Goal: Task Accomplishment & Management: Manage account settings

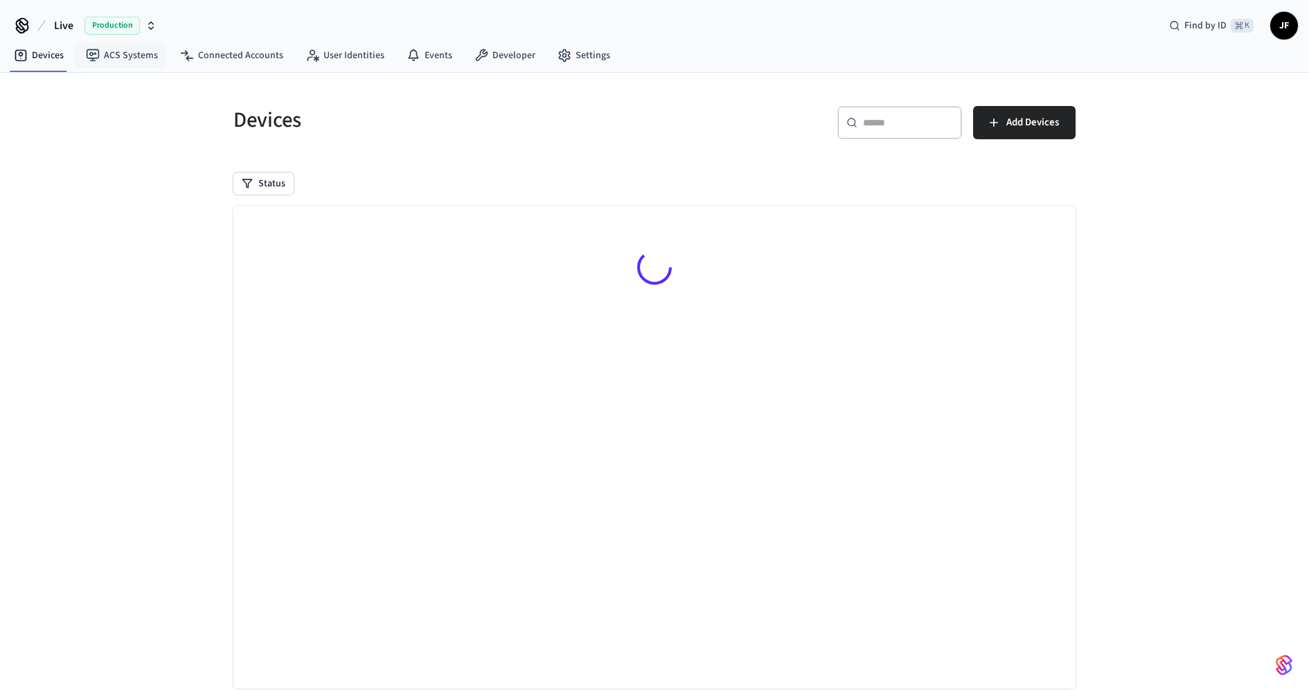
click at [68, 23] on span "Live" at bounding box center [63, 25] width 19 height 17
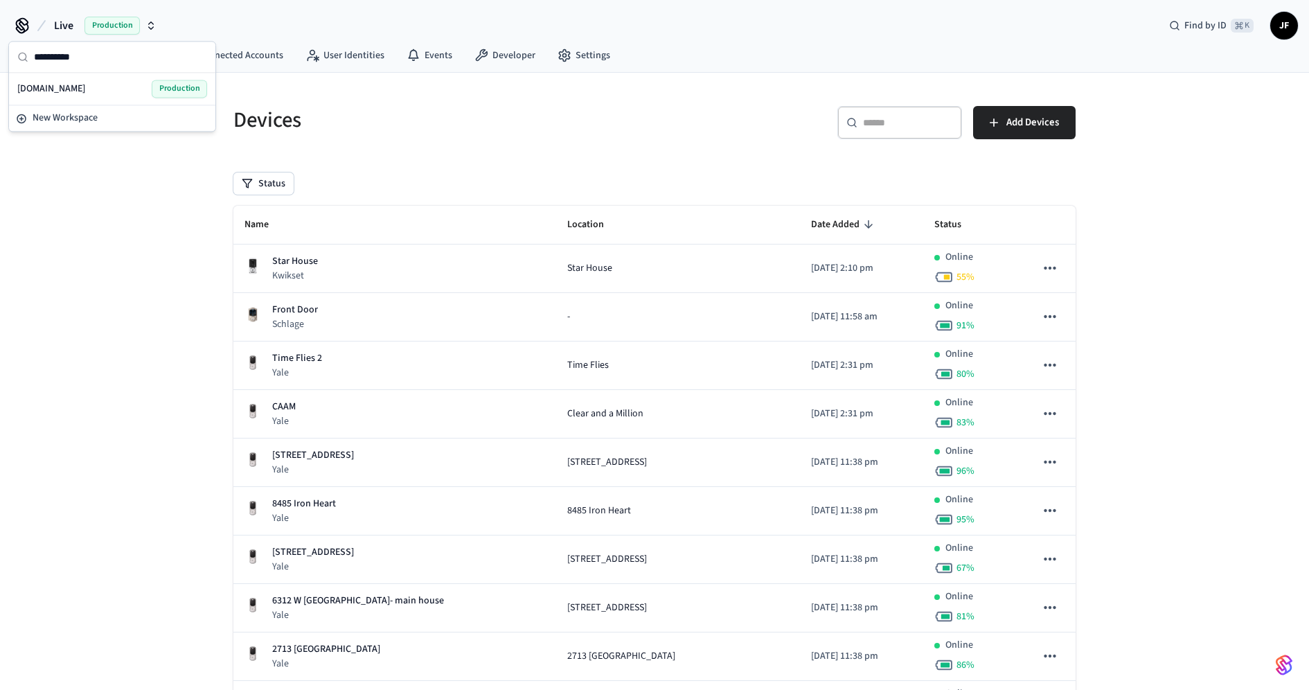
type input "**********"
click at [64, 86] on span "[DOMAIN_NAME]" at bounding box center [51, 89] width 68 height 14
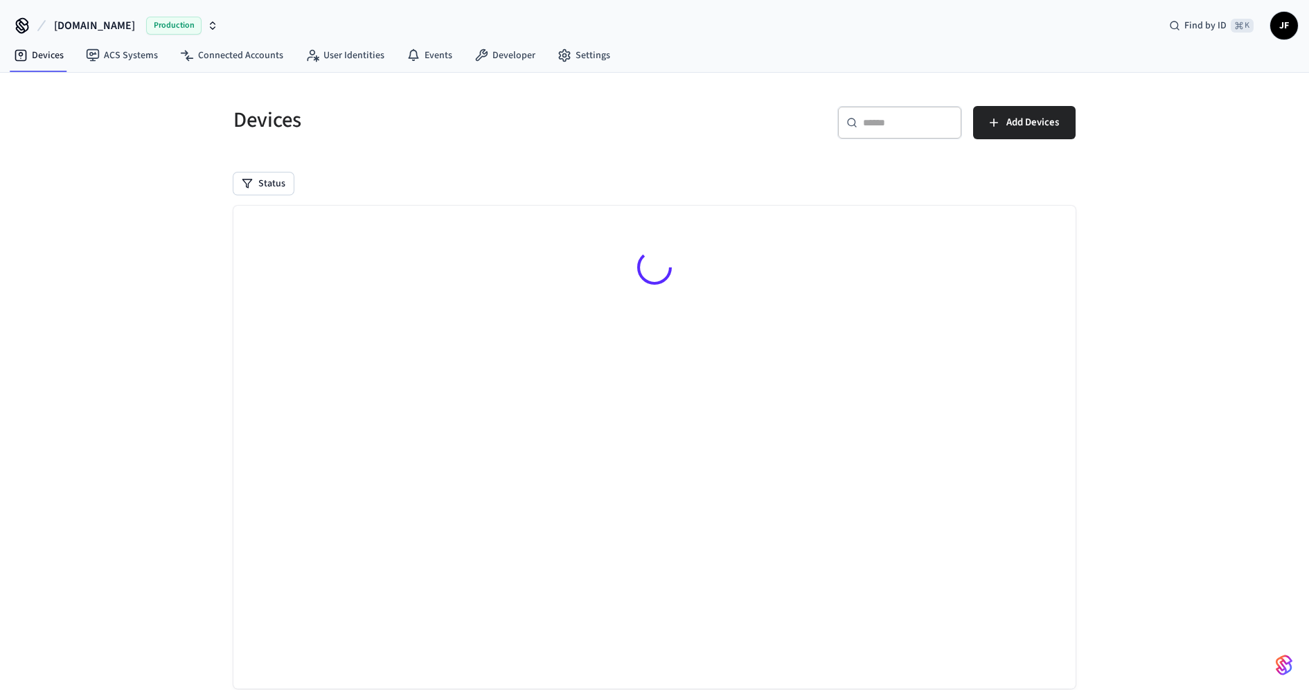
click at [601, 120] on h5 "Devices" at bounding box center [439, 120] width 413 height 28
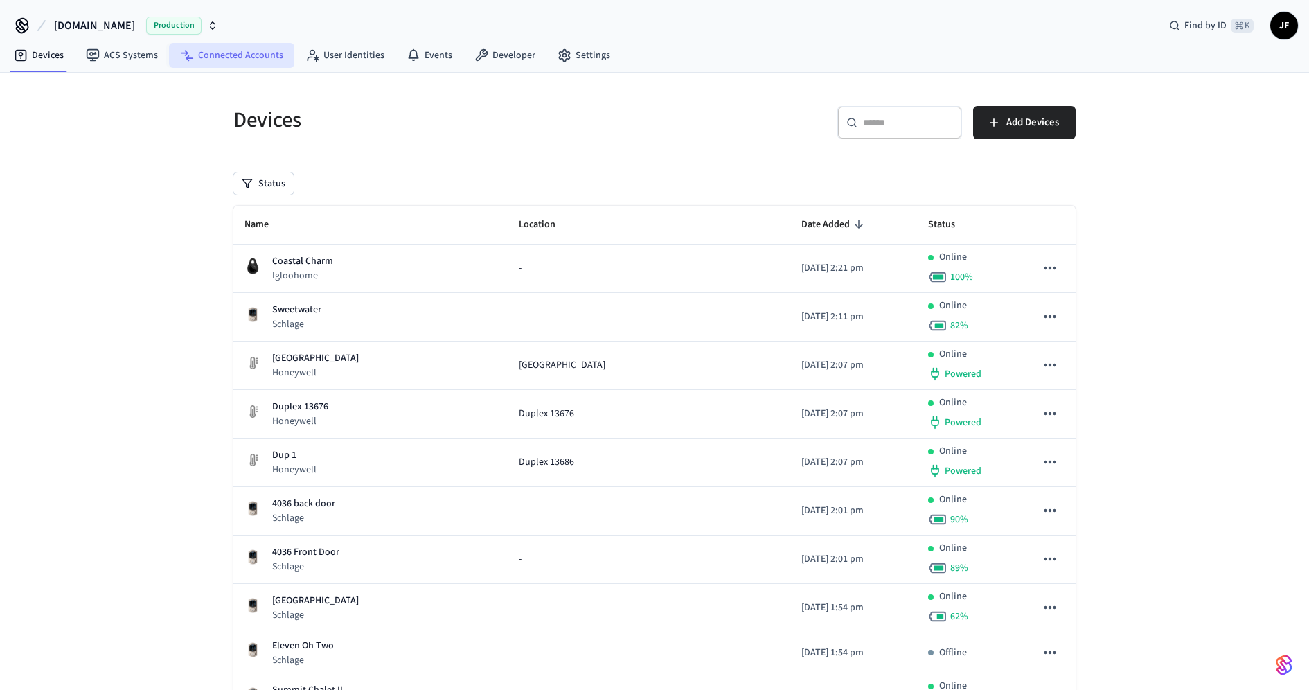
click at [187, 55] on icon at bounding box center [187, 55] width 14 height 14
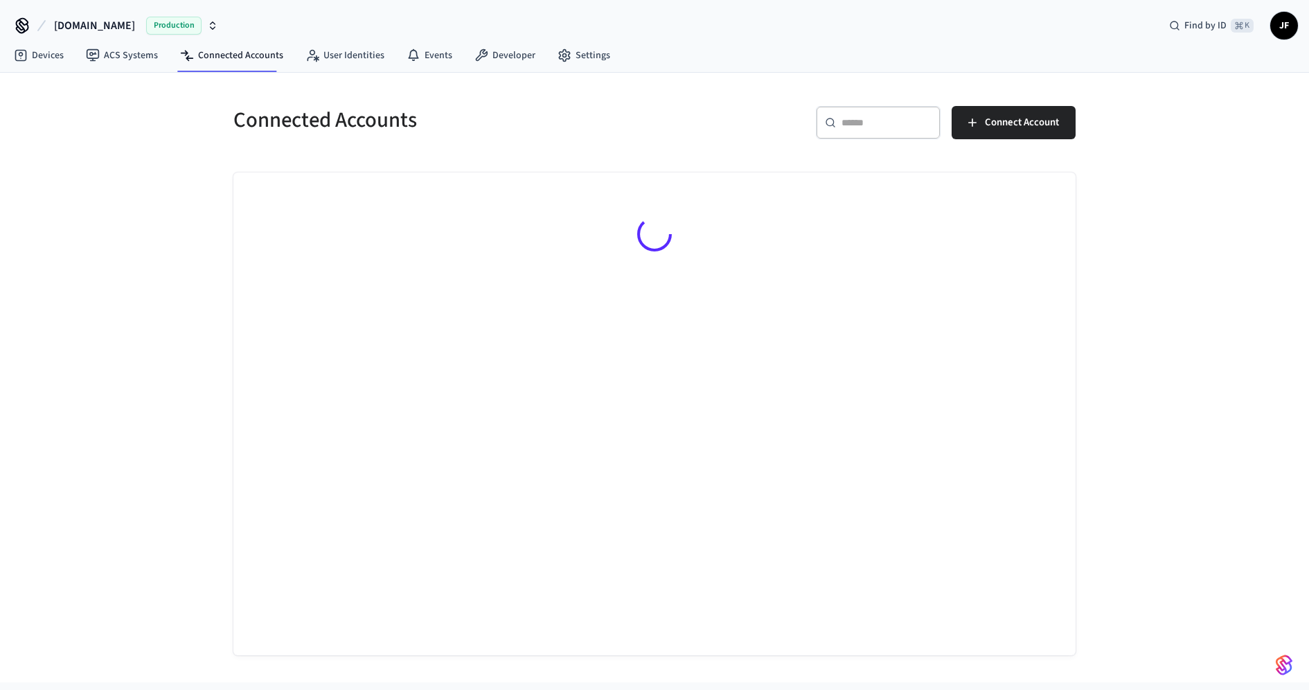
click at [610, 155] on div "Connected Accounts ​ ​ Connect Account" at bounding box center [654, 372] width 864 height 566
click at [852, 123] on input "text" at bounding box center [886, 123] width 90 height 14
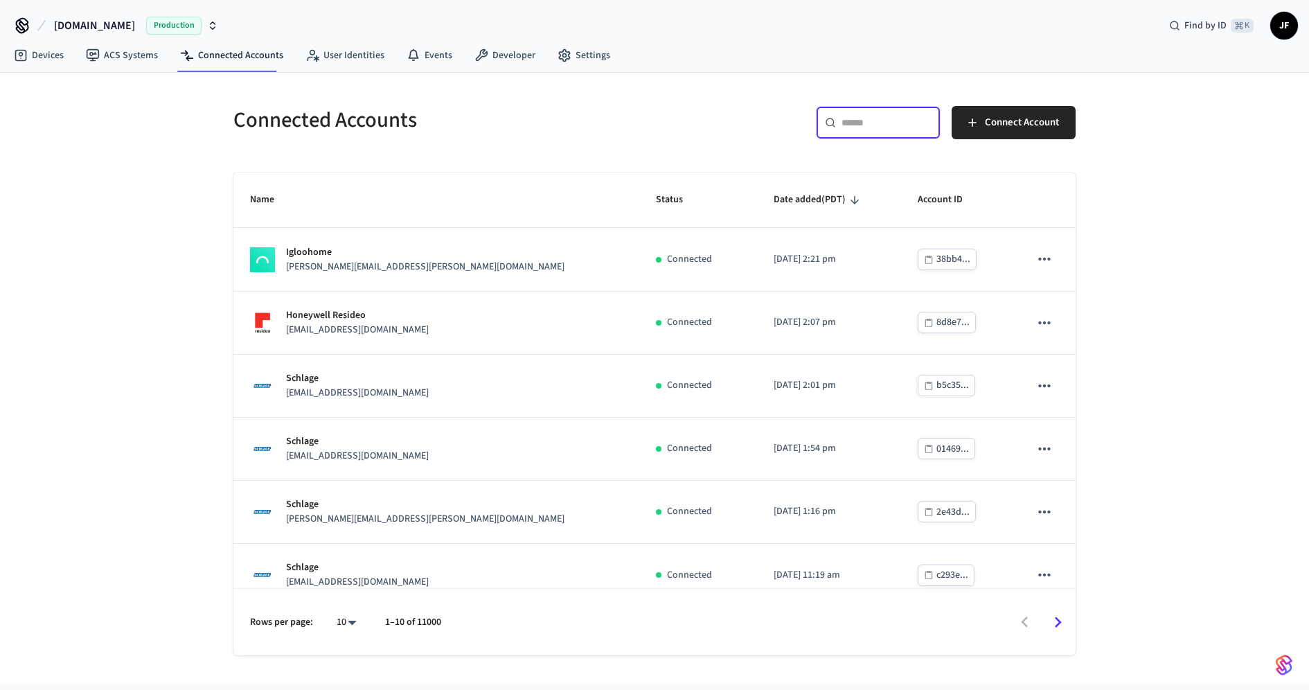
paste input "**********"
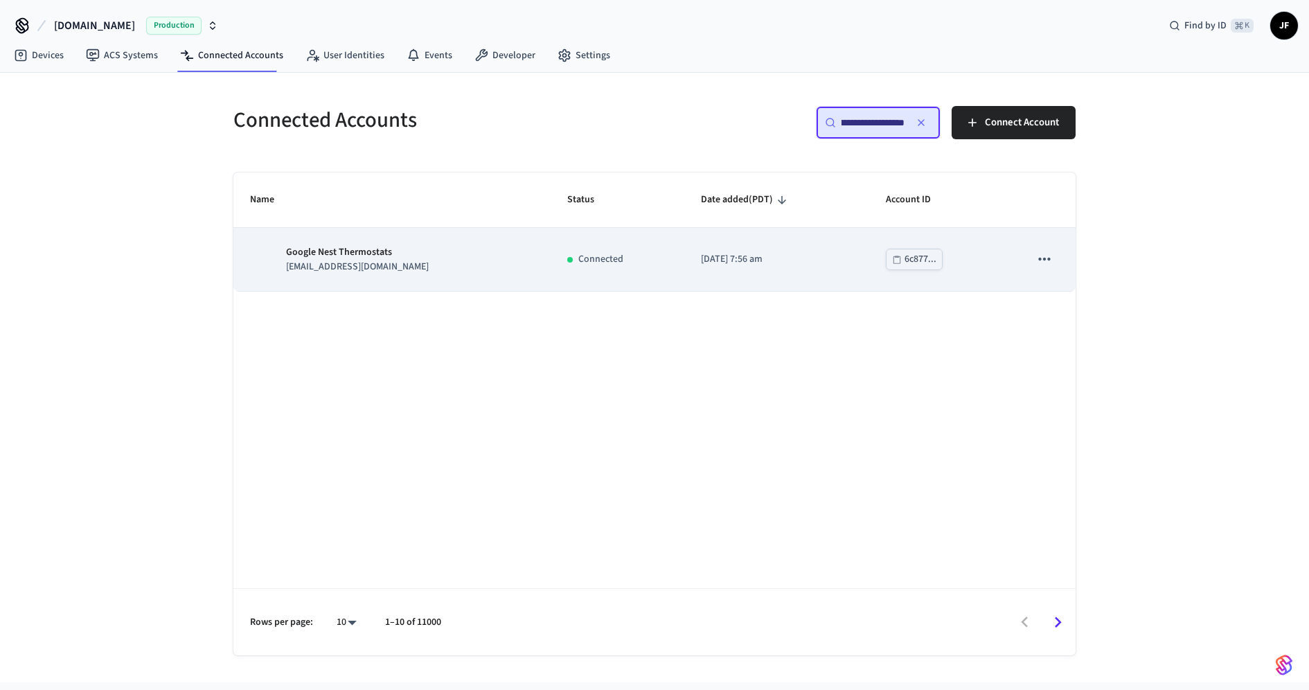
type input "**********"
click at [508, 277] on td "Google Nest Thermostats [EMAIL_ADDRESS][DOMAIN_NAME]" at bounding box center [391, 259] width 317 height 63
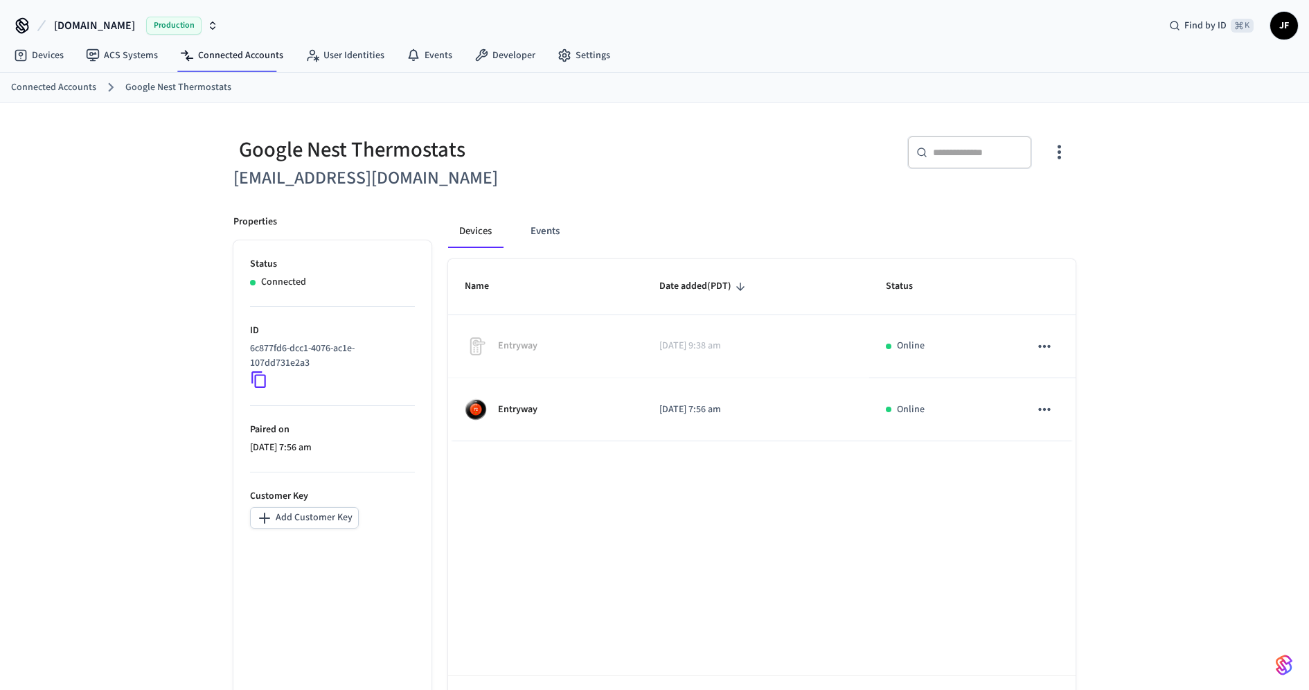
click at [776, 107] on div "Google Nest Thermostats [EMAIL_ADDRESS][DOMAIN_NAME] ​ ​ Properties Status Conn…" at bounding box center [654, 421] width 886 height 639
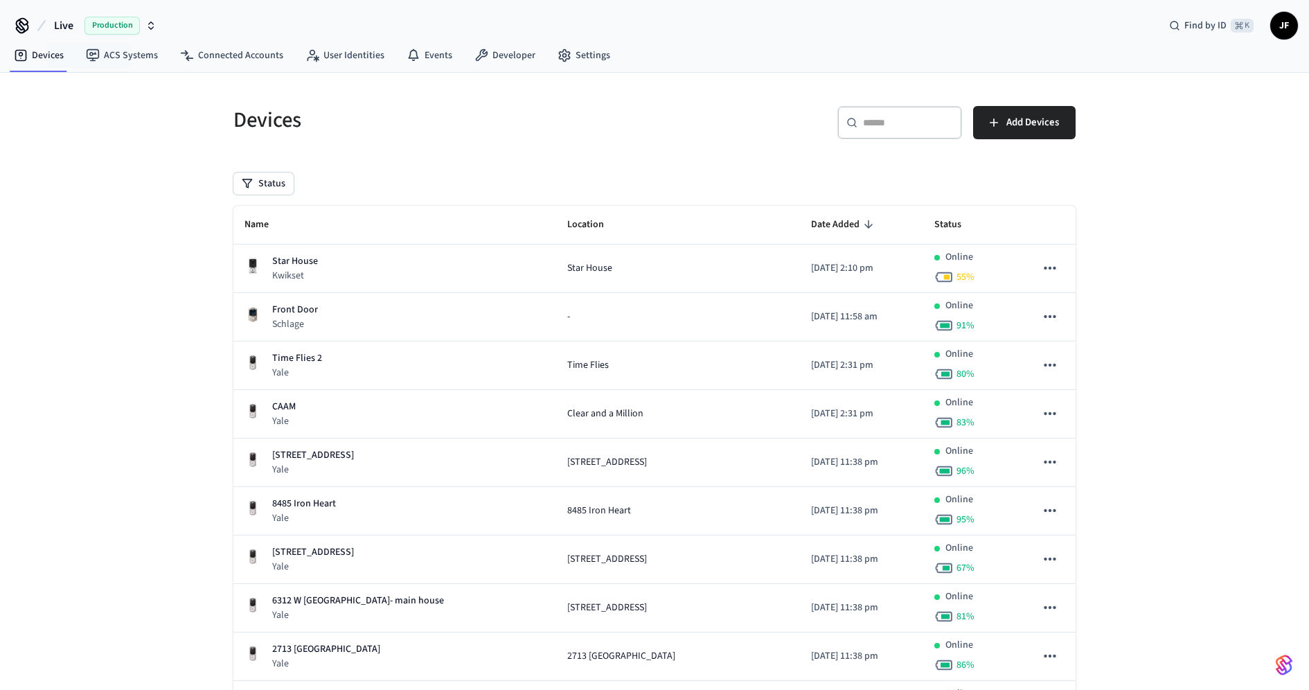
click at [62, 24] on span "Live" at bounding box center [63, 25] width 19 height 17
type input "*****"
click at [55, 80] on div "Wodify Production" at bounding box center [112, 89] width 190 height 18
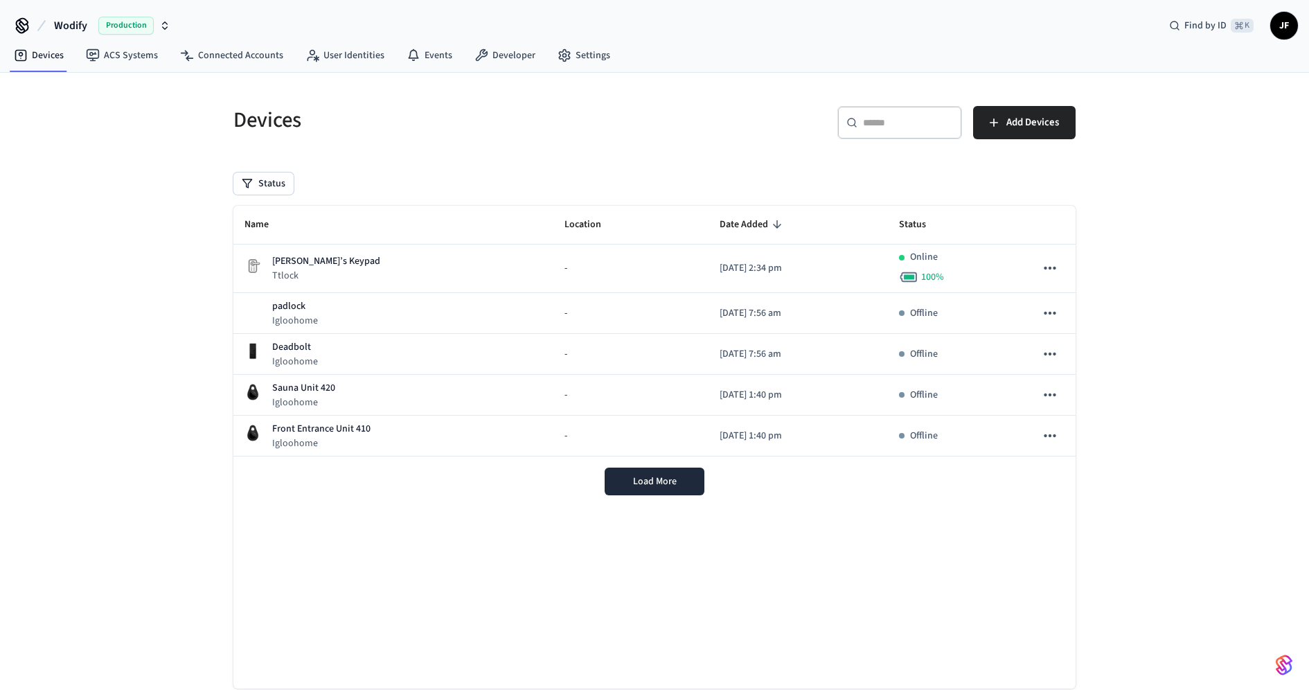
click at [366, 134] on div "Devices" at bounding box center [431, 119] width 429 height 61
click at [254, 57] on link "Connected Accounts" at bounding box center [231, 55] width 125 height 25
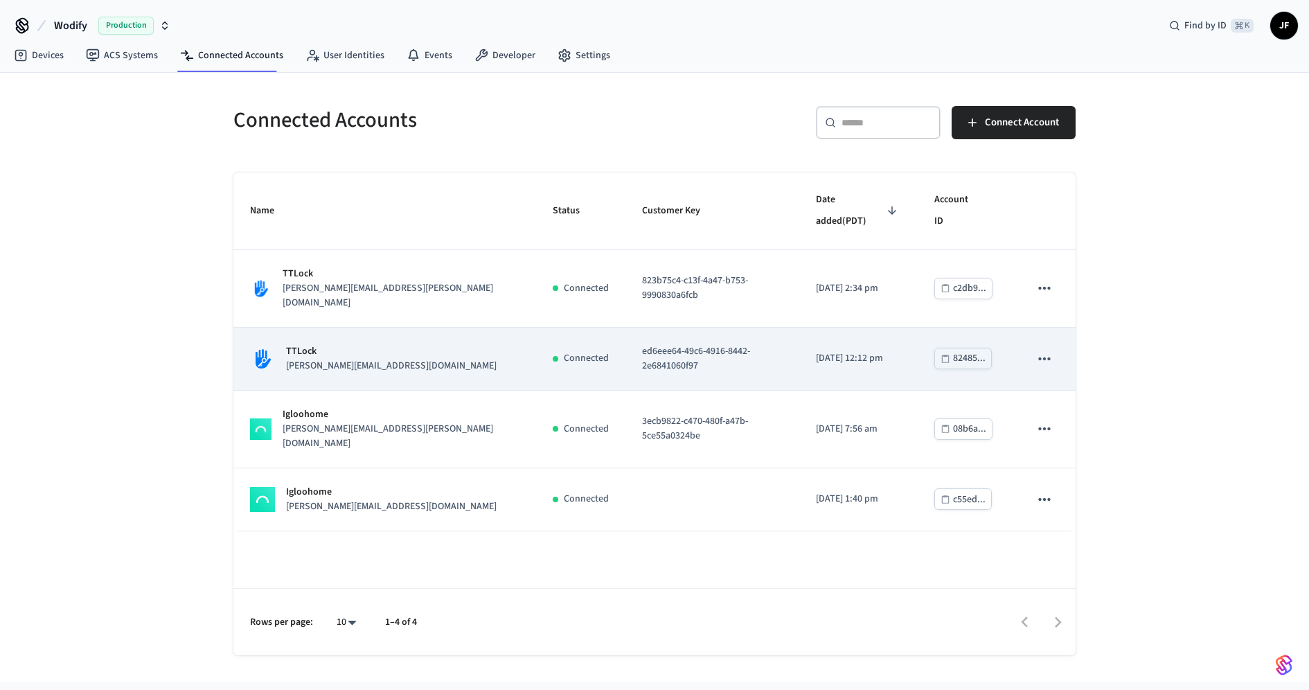
click at [564, 351] on p "Connected" at bounding box center [586, 358] width 45 height 15
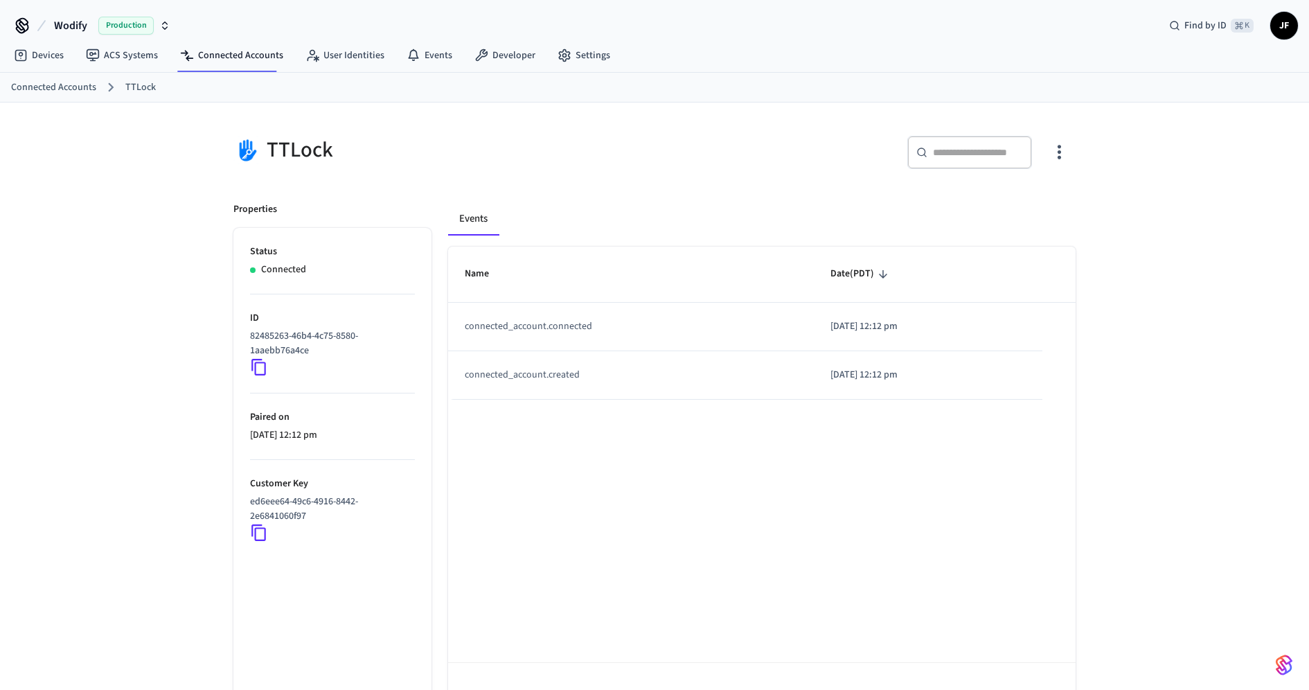
click at [588, 183] on div "TTLock ​ ​ Properties Status Connected ID 82485263-46b4-4c75-8580-1aaebb76a4ce …" at bounding box center [654, 424] width 864 height 610
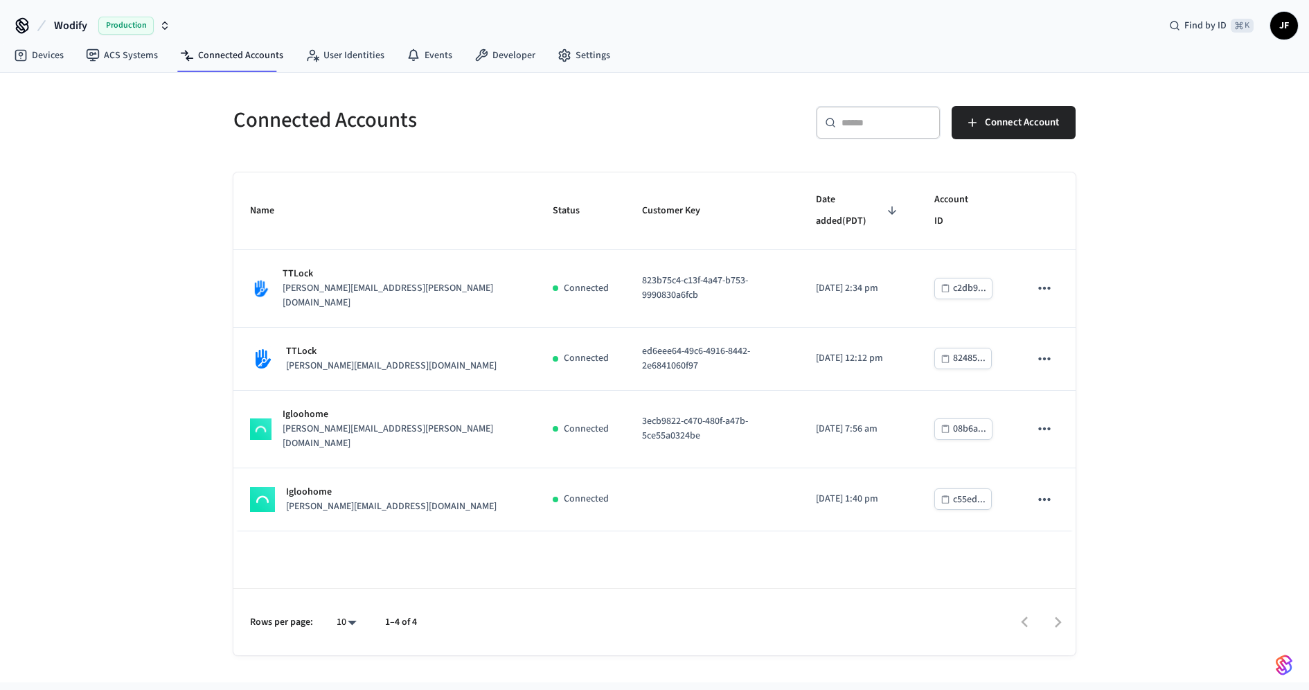
click at [107, 281] on div "Connected Accounts ​ ​ Connect Account Name Status Customer Key Date added (PDT…" at bounding box center [654, 377] width 1309 height 609
click at [537, 129] on h5 "Connected Accounts" at bounding box center [439, 120] width 413 height 28
click at [683, 141] on div "​ ​ Connect Account" at bounding box center [869, 128] width 413 height 44
